Goal: Information Seeking & Learning: Learn about a topic

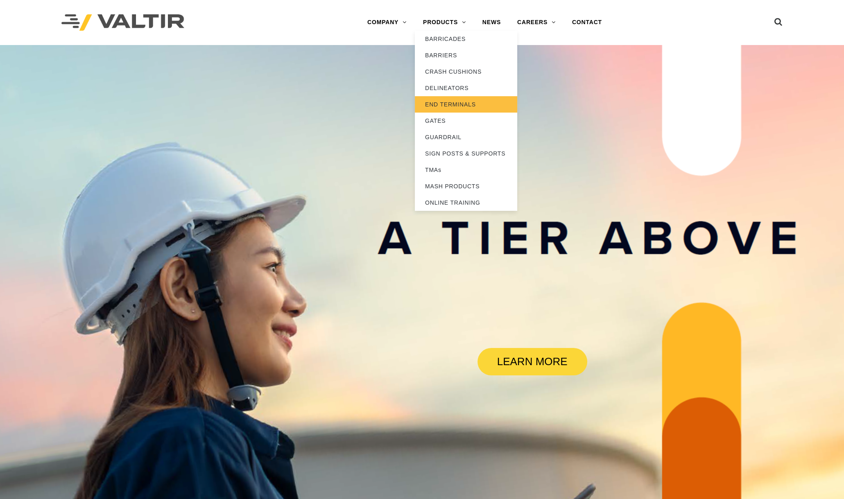
click at [445, 102] on link "END TERMINALS" at bounding box center [466, 104] width 102 height 16
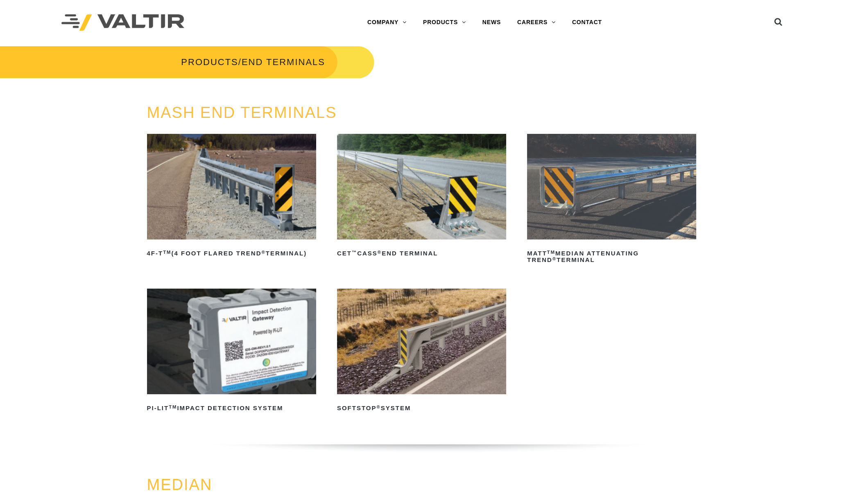
click at [405, 191] on img at bounding box center [421, 187] width 169 height 106
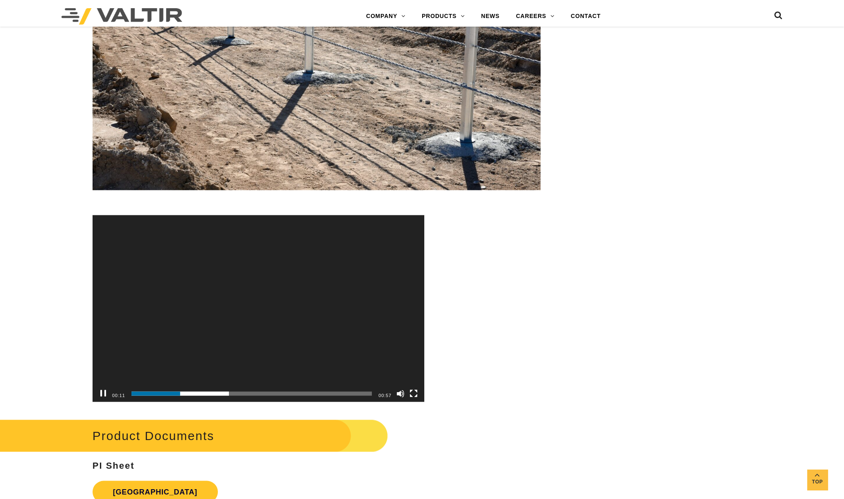
scroll to position [2456, 0]
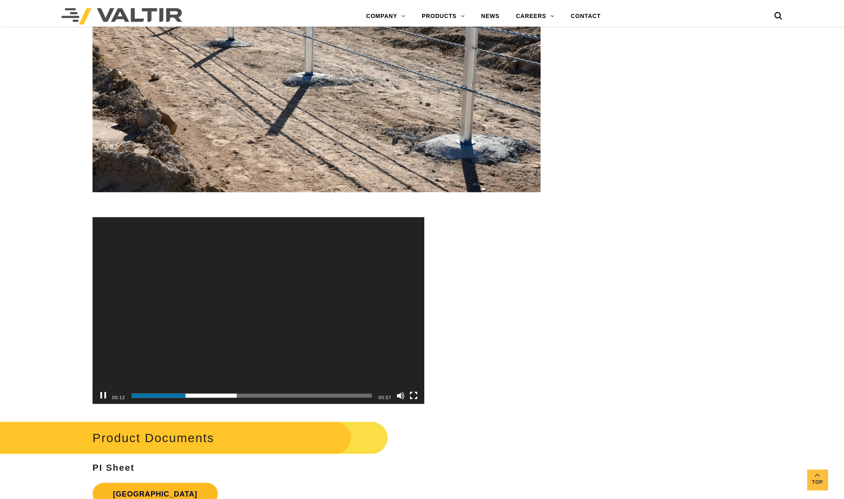
click at [185, 491] on link "CET End Terminal" at bounding box center [154, 494] width 125 height 22
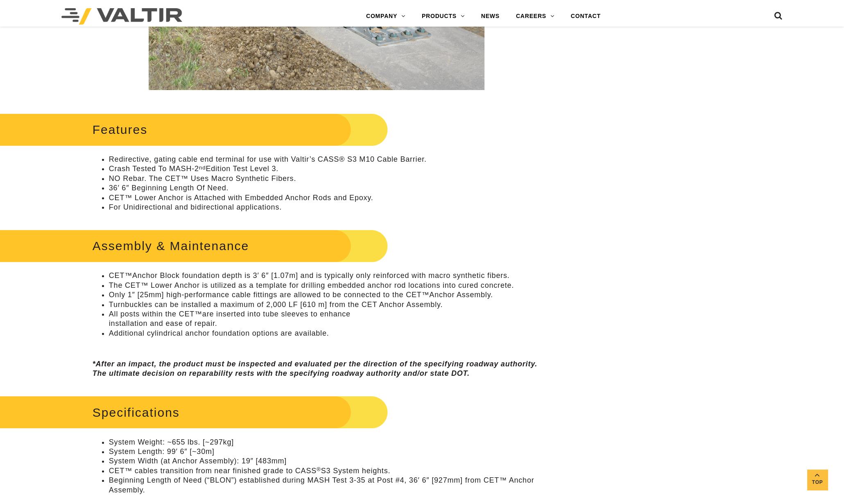
scroll to position [0, 0]
